Goal: Task Accomplishment & Management: Use online tool/utility

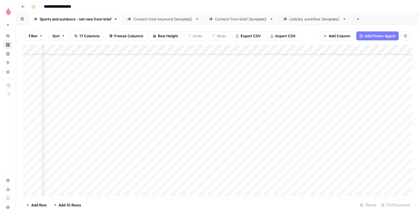
scroll to position [40, 421]
click at [345, 197] on span "Reload" at bounding box center [343, 197] width 11 height 5
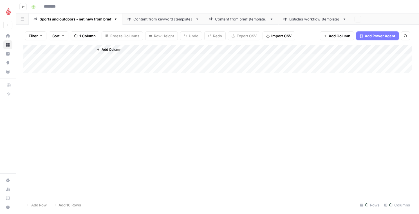
type input "**********"
